Goal: Navigation & Orientation: Find specific page/section

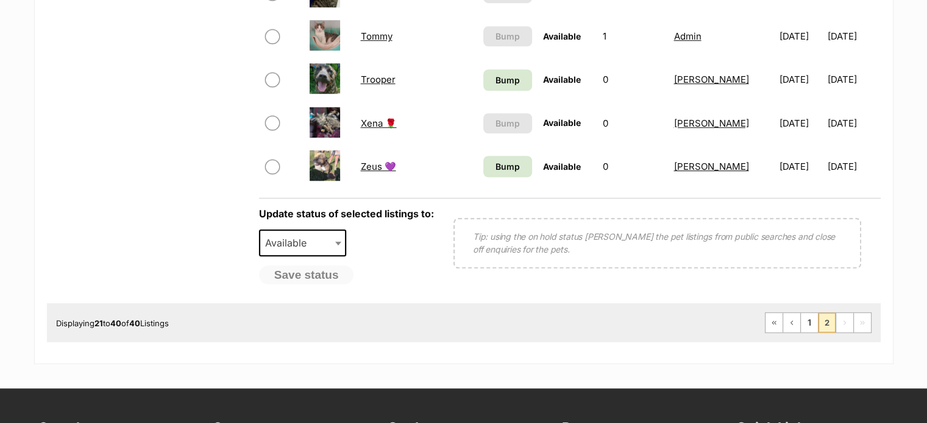
scroll to position [1007, 0]
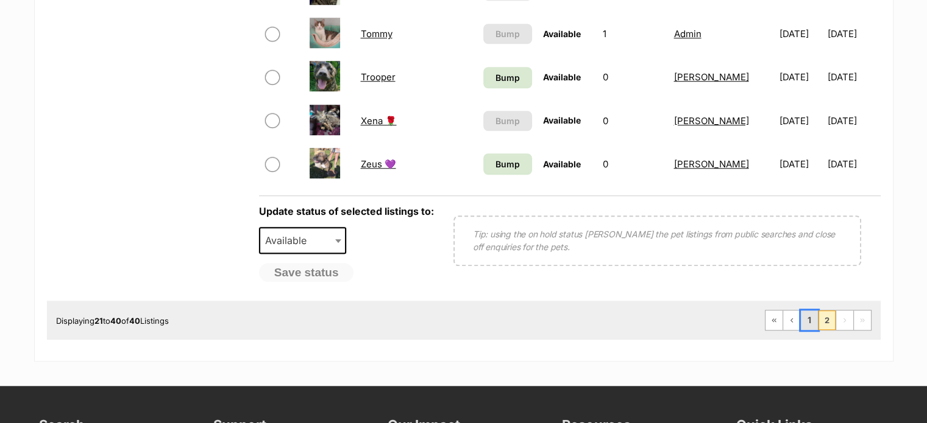
click at [807, 322] on link "1" at bounding box center [808, 320] width 17 height 19
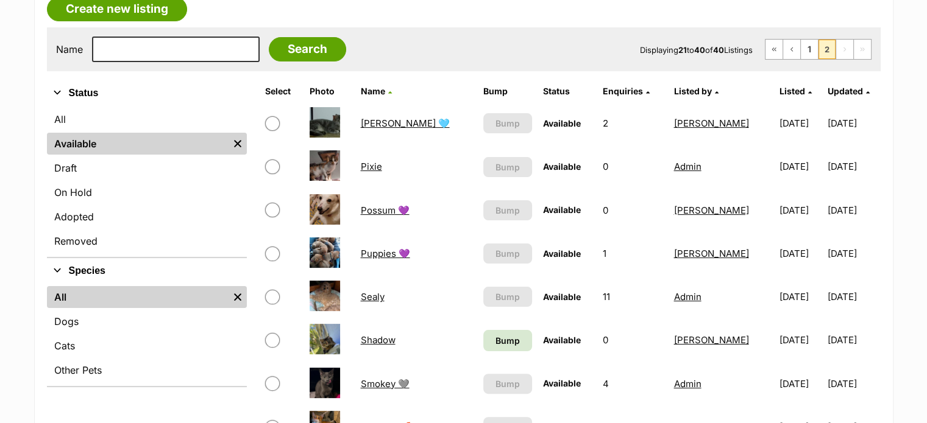
scroll to position [218, 0]
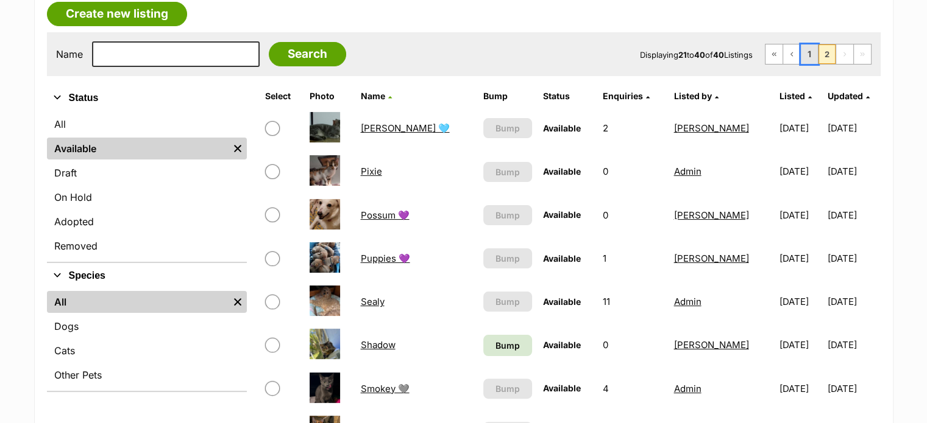
click at [808, 52] on link "1" at bounding box center [808, 53] width 17 height 19
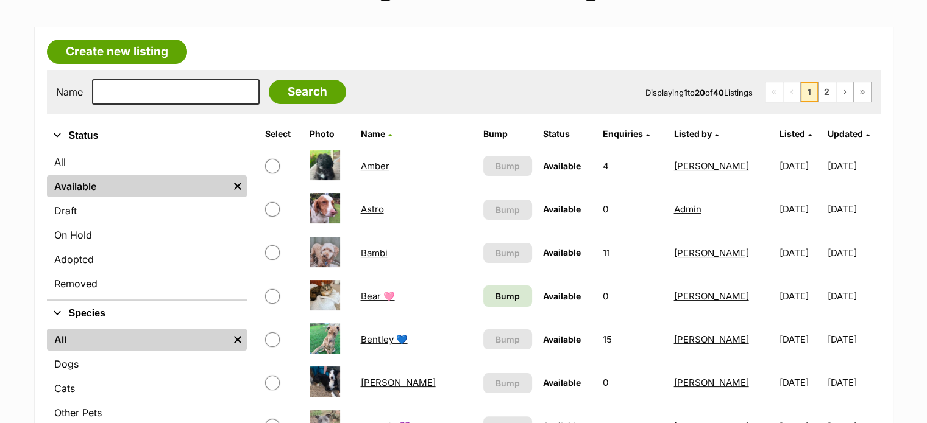
scroll to position [178, 0]
